Goal: Download file/media

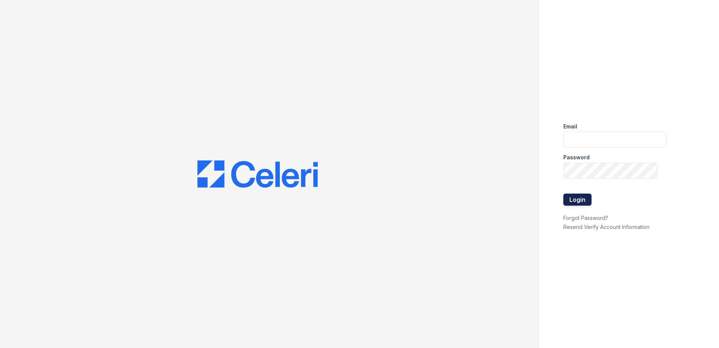
type input "rluna@trinity-pm.com"
click at [581, 202] on button "Login" at bounding box center [578, 199] width 28 height 12
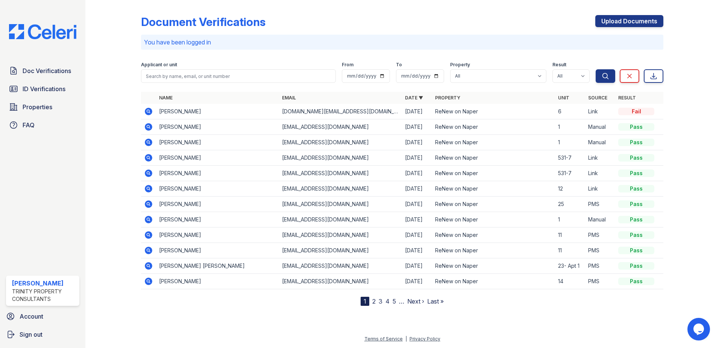
click at [147, 173] on icon at bounding box center [148, 173] width 9 height 9
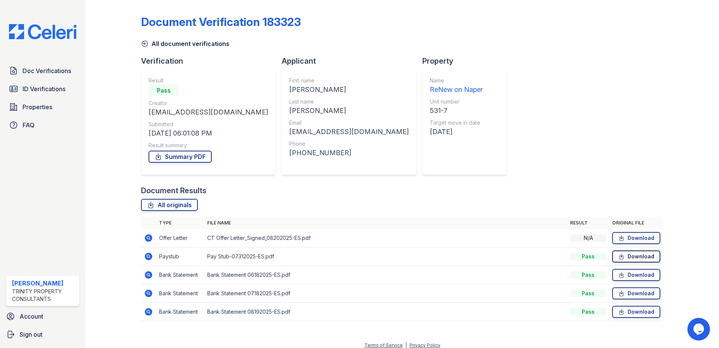
click at [627, 255] on link "Download" at bounding box center [637, 256] width 48 height 12
click at [628, 275] on link "Download" at bounding box center [637, 275] width 48 height 12
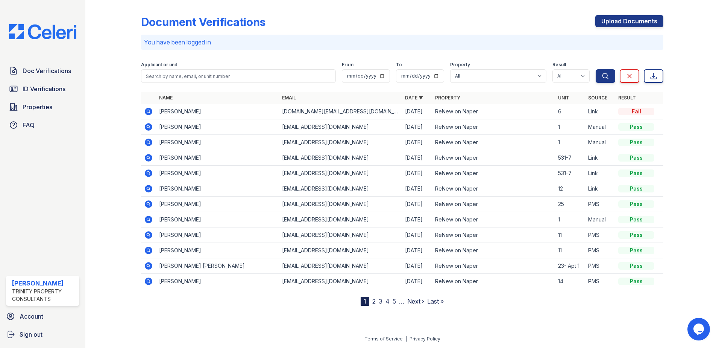
click at [149, 160] on icon at bounding box center [149, 158] width 8 height 8
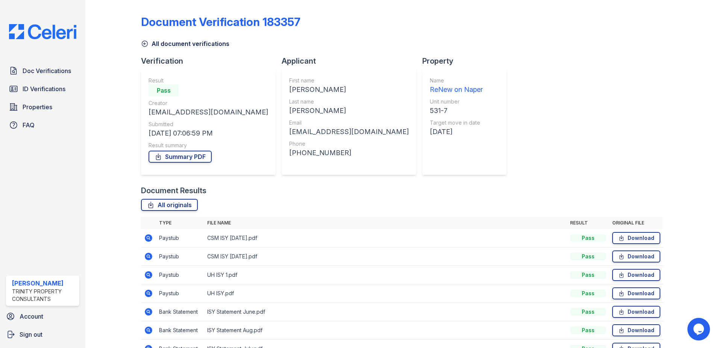
click at [642, 58] on div "Document Verification 183357 All document verifications Verification Result Pas…" at bounding box center [402, 184] width 523 height 362
